Goal: Task Accomplishment & Management: Complete application form

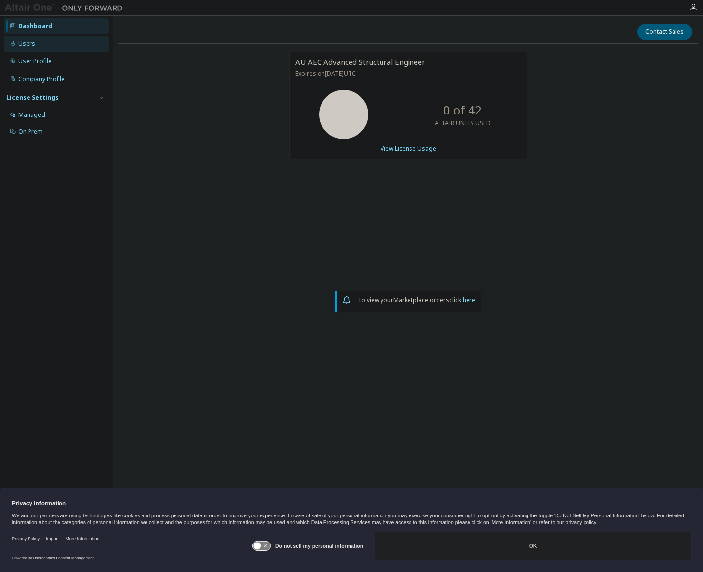
click at [25, 44] on div "Users" at bounding box center [26, 44] width 17 height 8
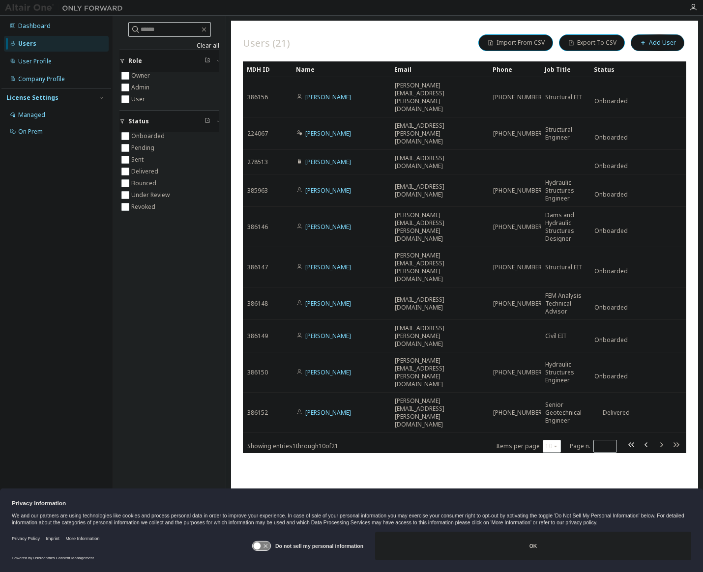
click at [660, 42] on button "Add User" at bounding box center [658, 42] width 54 height 17
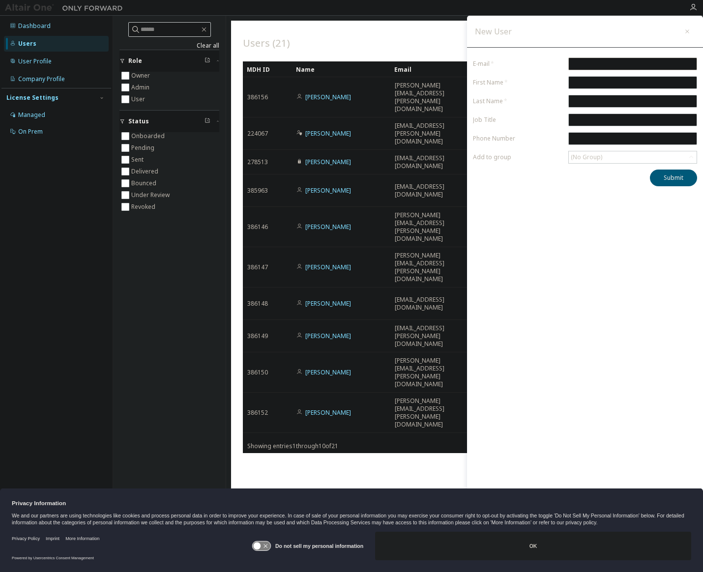
click at [653, 65] on input "email" at bounding box center [633, 64] width 124 height 8
paste input "**********"
type input "**********"
click at [593, 82] on input "text" at bounding box center [633, 83] width 124 height 8
type input "******"
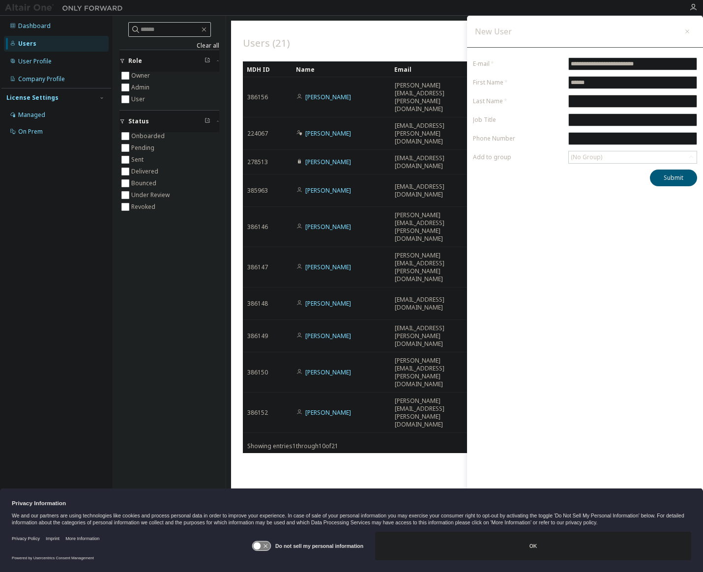
click at [604, 100] on input "text" at bounding box center [633, 101] width 124 height 8
type input "*"
type input "********"
click at [680, 180] on button "Submit" at bounding box center [673, 178] width 47 height 17
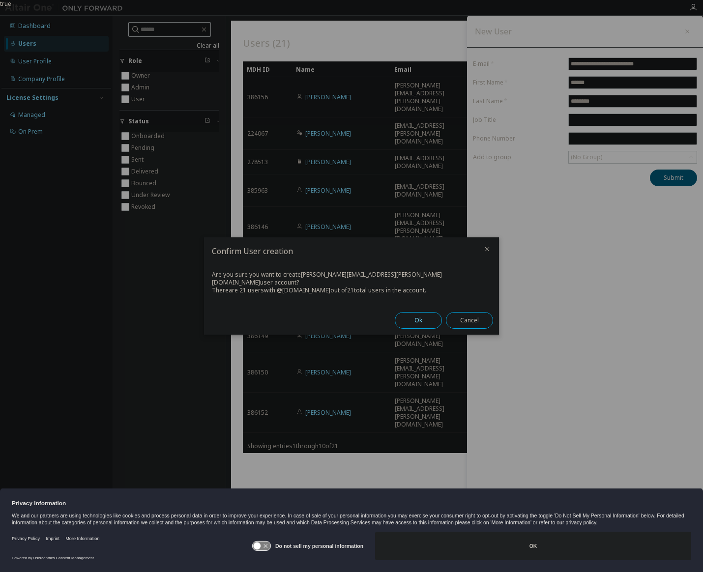
click at [416, 315] on button "Ok" at bounding box center [418, 320] width 47 height 17
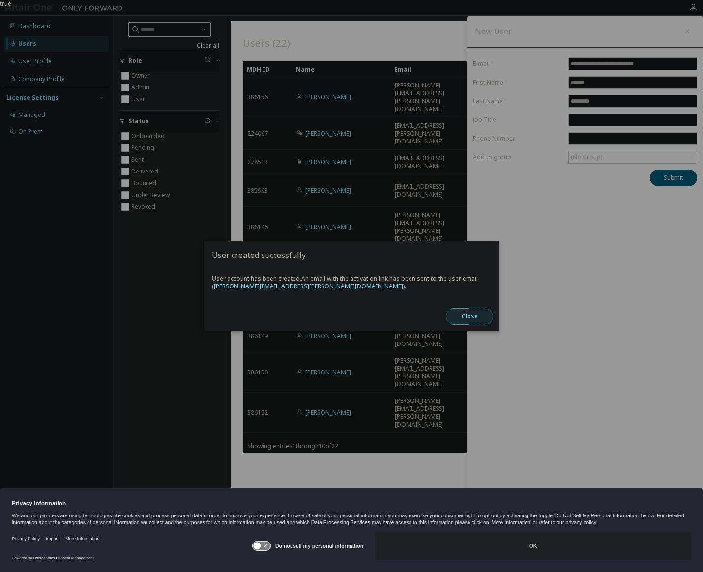
click at [473, 318] on button "Close" at bounding box center [469, 316] width 47 height 17
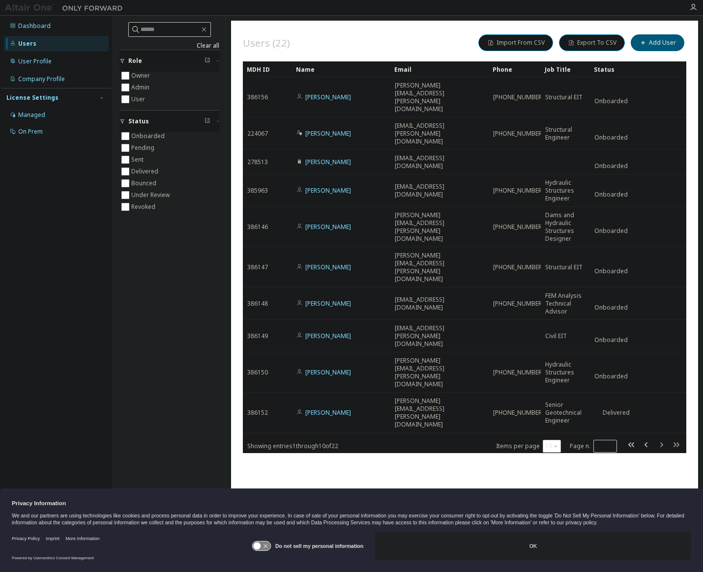
click at [555, 443] on icon "button" at bounding box center [555, 446] width 6 height 6
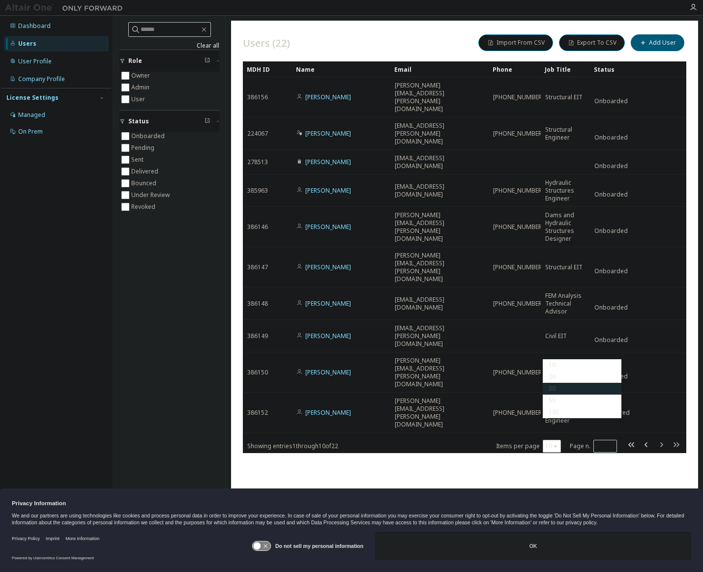
click at [552, 388] on div "30" at bounding box center [582, 389] width 79 height 12
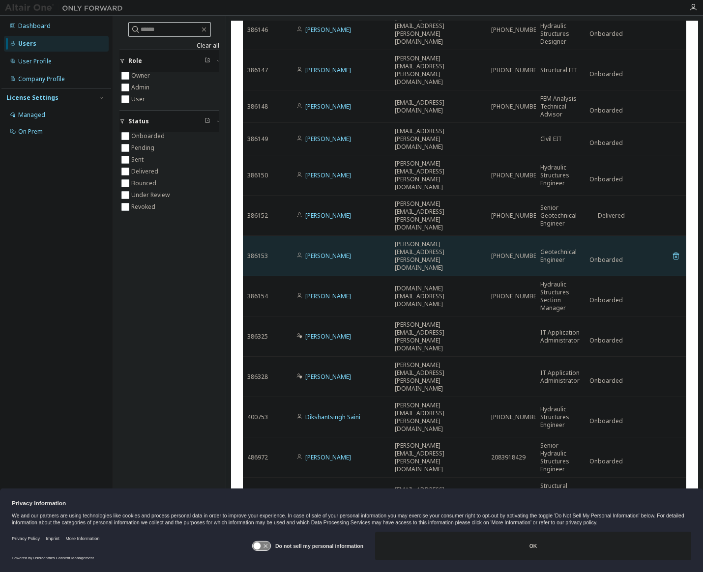
scroll to position [203, 0]
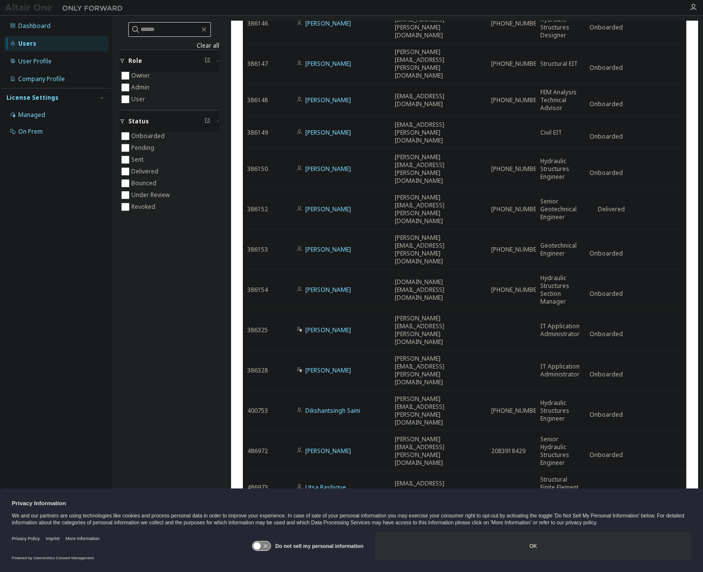
click at [474, 550] on button "OK" at bounding box center [533, 546] width 316 height 29
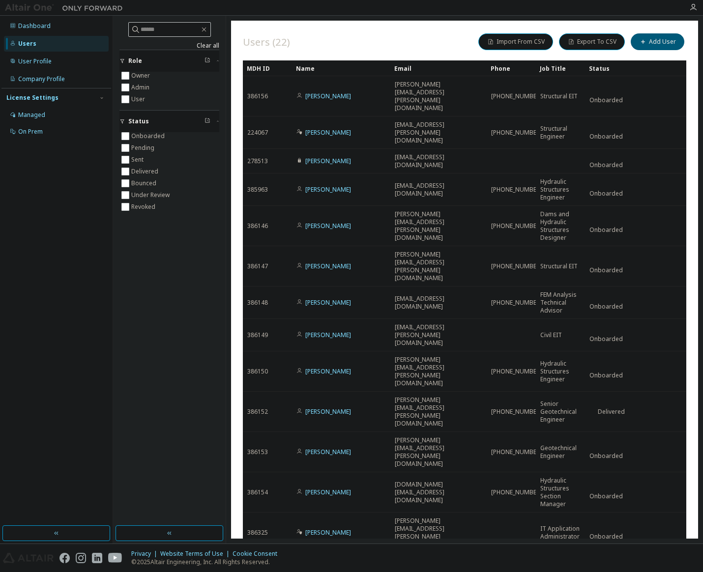
scroll to position [0, 0]
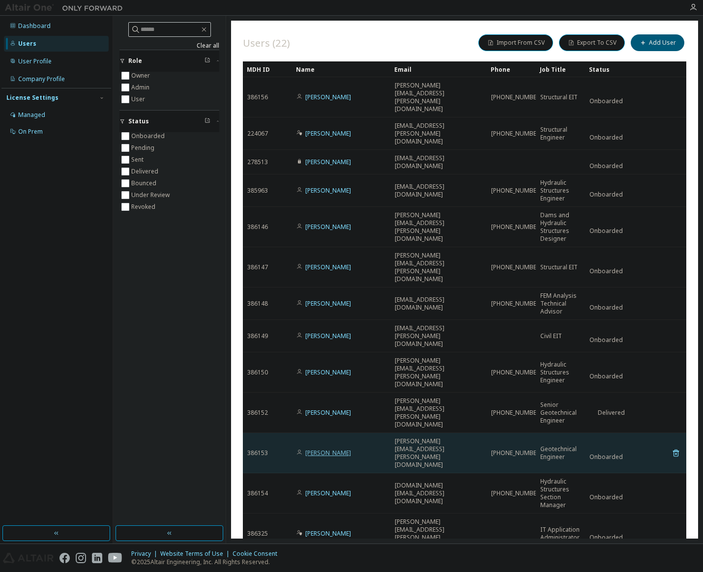
click at [323, 449] on link "[PERSON_NAME]" at bounding box center [328, 453] width 46 height 8
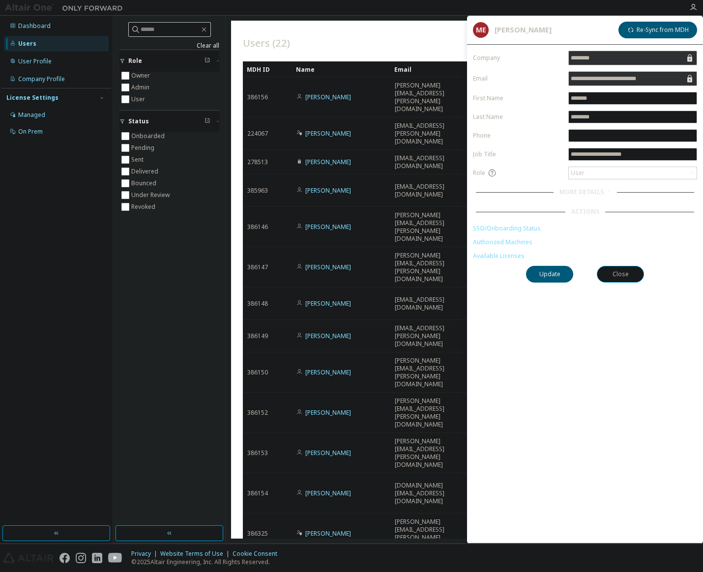
click at [163, 387] on div "Clear all Status Onboarded Pending Sent Delivered Bounced Under Review Revoked …" at bounding box center [170, 270] width 110 height 507
click at [637, 275] on button "Close" at bounding box center [620, 274] width 47 height 17
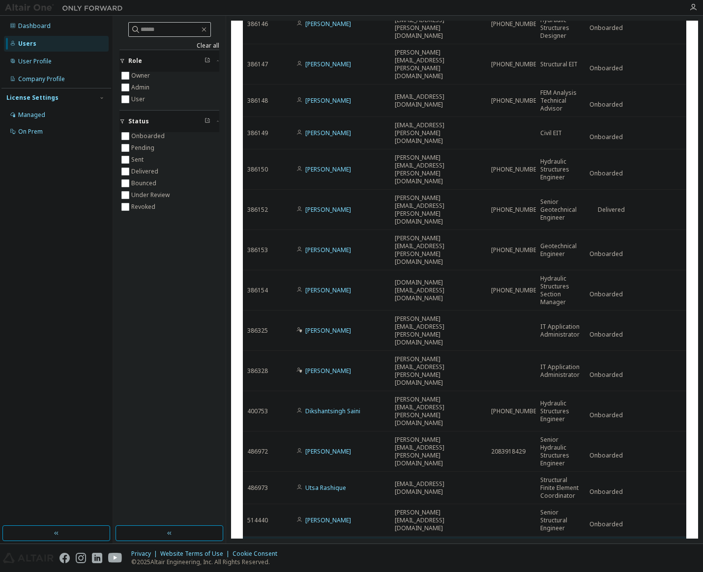
scroll to position [203, 0]
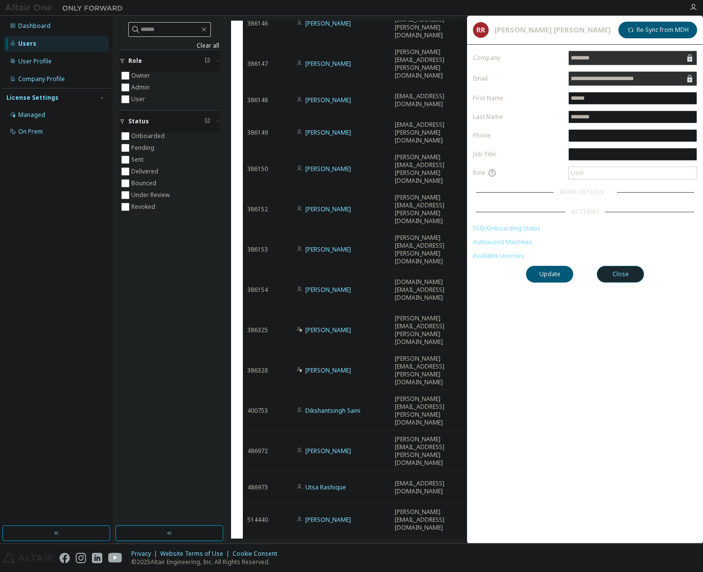
click at [626, 270] on button "Close" at bounding box center [620, 274] width 47 height 17
